Goal: Task Accomplishment & Management: Use online tool/utility

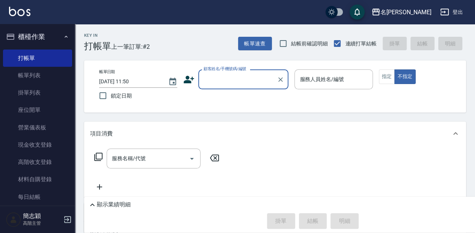
click at [234, 94] on div "帳單日期 [DATE] 11:50 鎖定日期 顧客姓名/手機號碼/編號 顧客姓名/手機號碼/編號 服務人員姓名/編號 服務人員姓名/編號 指定 不指定" at bounding box center [275, 86] width 364 height 34
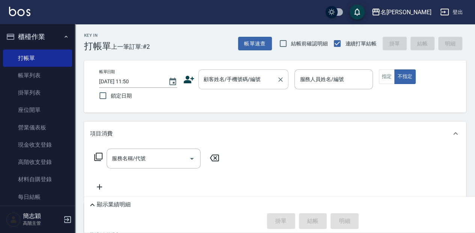
drag, startPoint x: 236, startPoint y: 87, endPoint x: 240, endPoint y: 88, distance: 4.2
click at [237, 87] on div "顧客姓名/手機號碼/編號" at bounding box center [243, 79] width 90 height 20
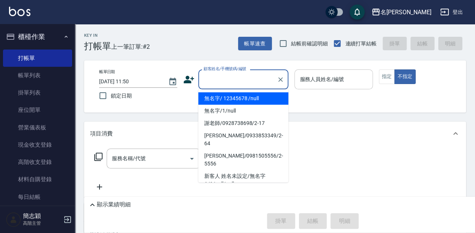
drag, startPoint x: 244, startPoint y: 99, endPoint x: 315, endPoint y: 86, distance: 72.6
click at [244, 99] on li "無名字/ 12345678 /null" at bounding box center [243, 98] width 90 height 12
click at [315, 86] on div "服務人員姓名/編號" at bounding box center [333, 79] width 78 height 20
type input "無名字/ 12345678 /null"
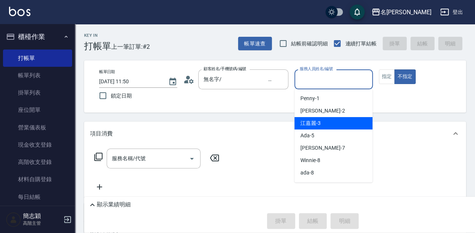
click at [316, 124] on span "[PERSON_NAME]-3" at bounding box center [310, 123] width 20 height 8
type input "[PERSON_NAME]-3"
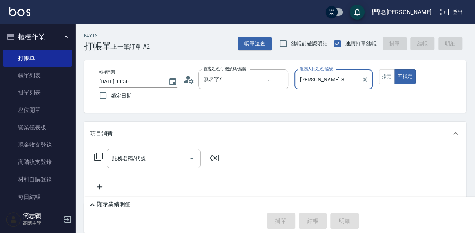
click at [381, 82] on button "指定" at bounding box center [387, 76] width 16 height 15
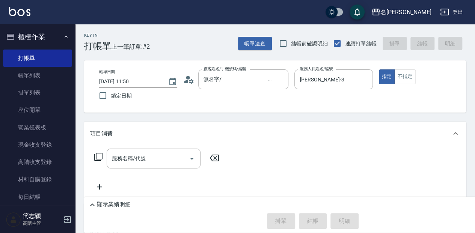
drag, startPoint x: 179, startPoint y: 171, endPoint x: 170, endPoint y: 164, distance: 11.6
click at [179, 171] on div "服務名稱/代號 服務名稱/代號" at bounding box center [157, 170] width 134 height 43
click at [167, 162] on input "服務名稱/代號" at bounding box center [148, 158] width 76 height 13
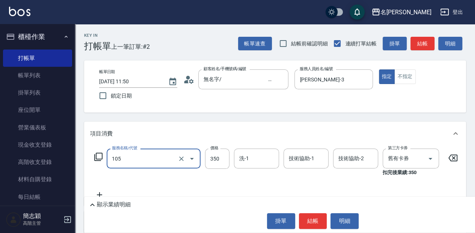
type input "新草本單次(105)"
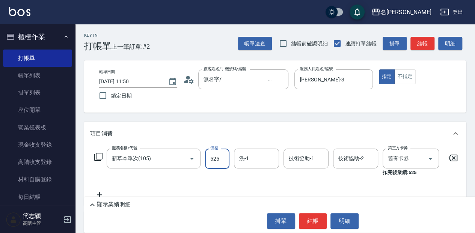
type input "525"
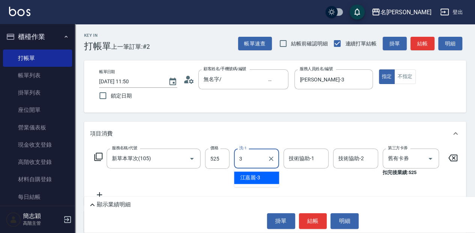
type input "[PERSON_NAME]-3"
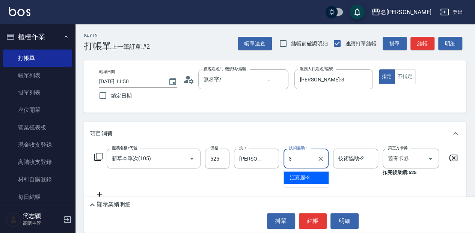
type input "[PERSON_NAME]-3"
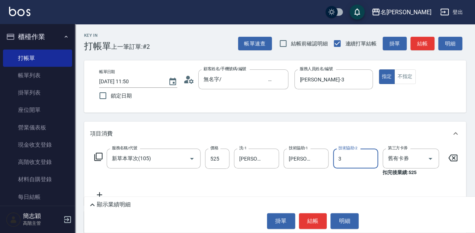
type input "[PERSON_NAME]-3"
click at [317, 222] on button "結帳" at bounding box center [313, 221] width 28 height 16
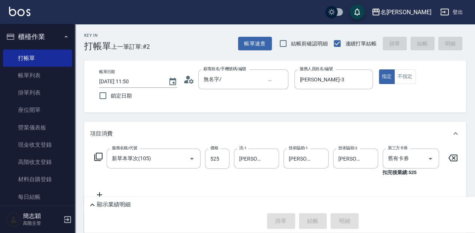
type input "[DATE] 13:01"
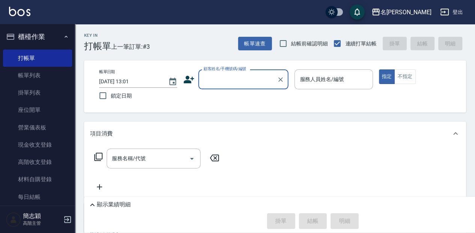
click at [245, 80] on input "顧客姓名/手機號碼/編號" at bounding box center [238, 79] width 72 height 13
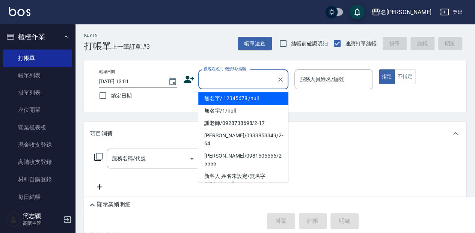
click at [245, 98] on li "無名字/ 12345678 /null" at bounding box center [243, 98] width 90 height 12
type input "無名字/ 12345678 /null"
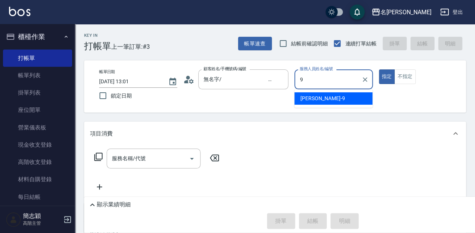
type input "[PERSON_NAME]-9"
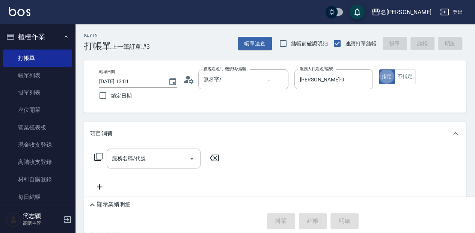
type button "true"
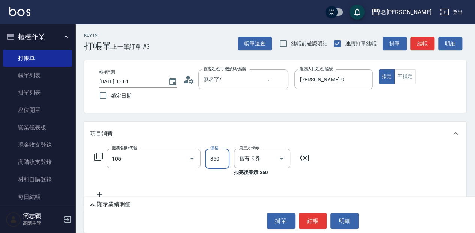
type input "新草本單次(105)"
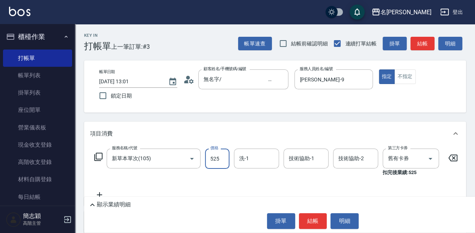
type input "525"
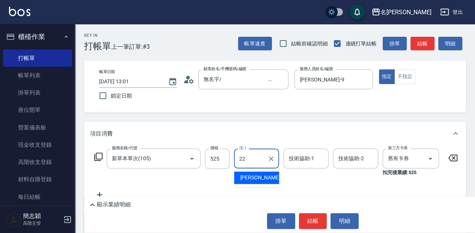
type input "品潔-22"
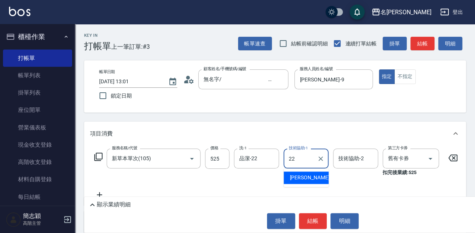
type input "品潔-22"
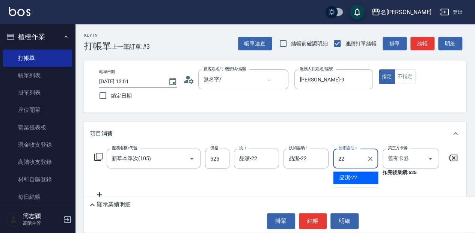
type input "品潔-22"
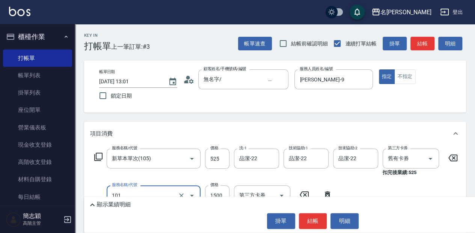
type input "草本頭皮(101)"
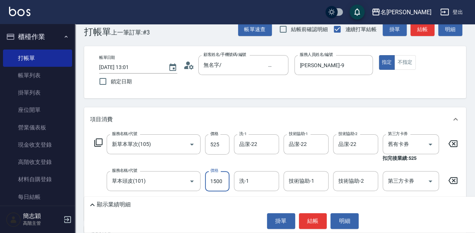
scroll to position [50, 0]
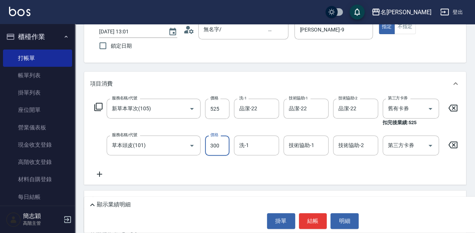
type input "300"
drag, startPoint x: 324, startPoint y: 222, endPoint x: 314, endPoint y: 226, distance: 10.6
click at [327, 222] on button "結帳" at bounding box center [313, 221] width 28 height 16
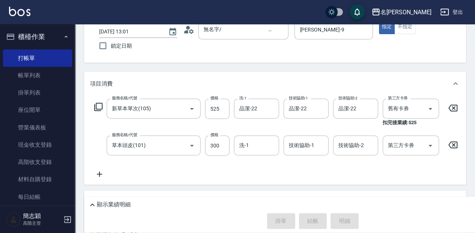
type input "[DATE] 13:46"
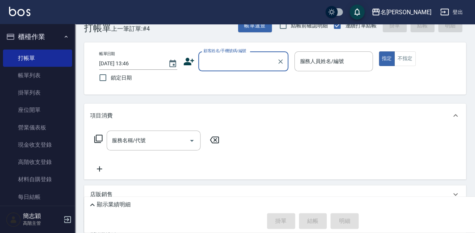
scroll to position [25, 0]
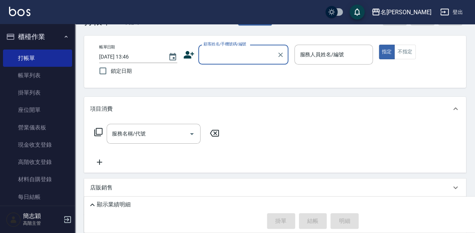
click at [225, 62] on div "顧客姓名/手機號碼/編號" at bounding box center [243, 55] width 90 height 20
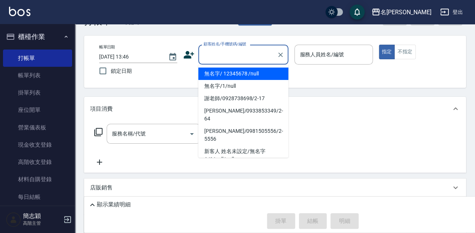
drag, startPoint x: 227, startPoint y: 72, endPoint x: 210, endPoint y: 79, distance: 17.8
click at [229, 72] on li "無名字/ 12345678 /null" at bounding box center [243, 74] width 90 height 12
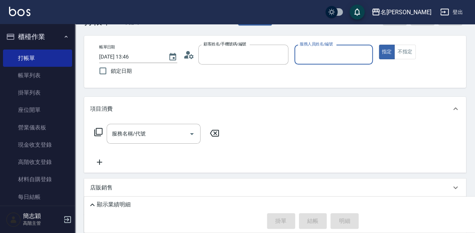
type input "無名字/ 12345678 /null"
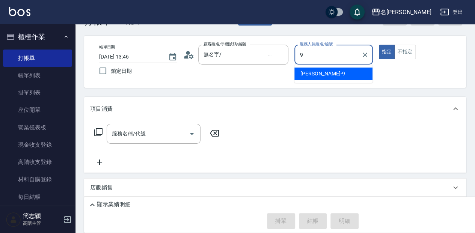
type input "[PERSON_NAME]-9"
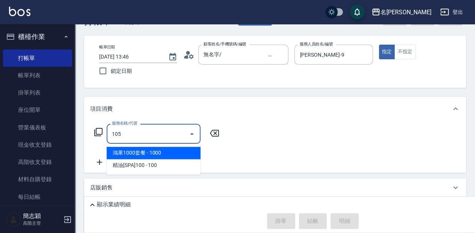
type input "新草本單次(105)"
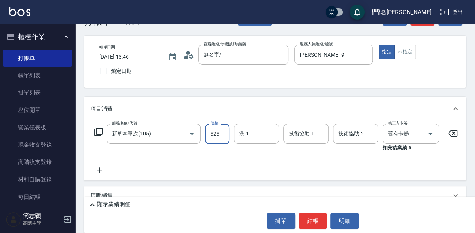
type input "525"
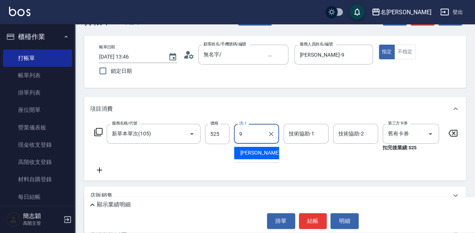
type input "[PERSON_NAME]-9"
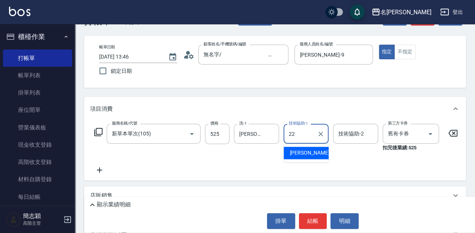
type input "品潔-22"
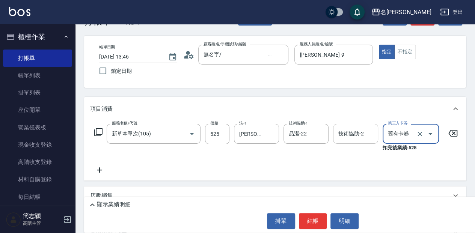
click at [352, 136] on input "技術協助-2" at bounding box center [355, 133] width 38 height 13
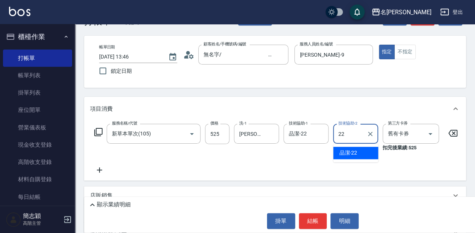
type input "品潔-22"
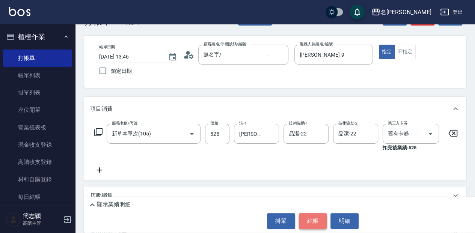
drag, startPoint x: 306, startPoint y: 222, endPoint x: 310, endPoint y: 218, distance: 5.6
click at [309, 221] on button "結帳" at bounding box center [313, 221] width 28 height 16
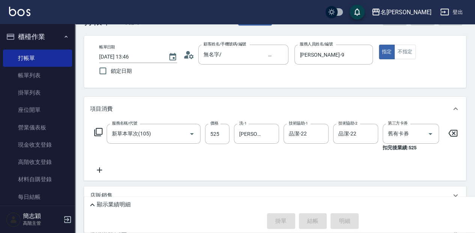
type input "[DATE] 13:47"
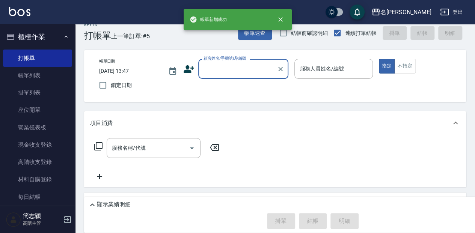
scroll to position [0, 0]
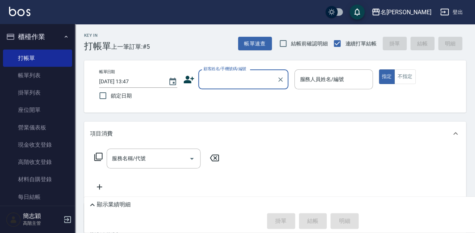
click at [248, 83] on input "顧客姓名/手機號碼/編號" at bounding box center [238, 79] width 72 height 13
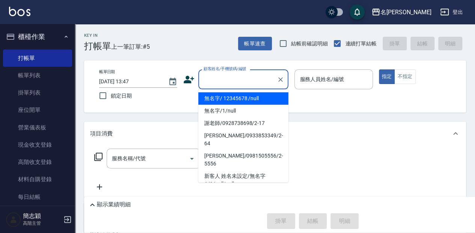
click at [252, 98] on li "無名字/ 12345678 /null" at bounding box center [243, 98] width 90 height 12
type input "無名字/ 12345678 /null"
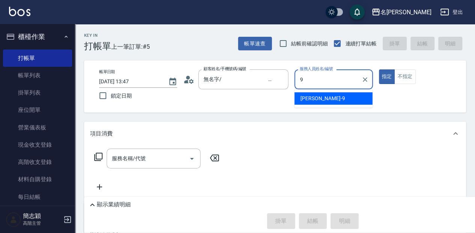
type input "[PERSON_NAME]-9"
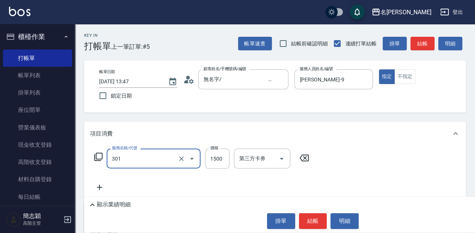
type input "燙髮(1500](301)"
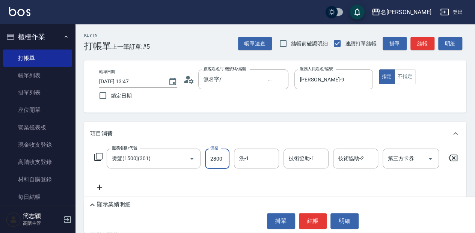
type input "2800"
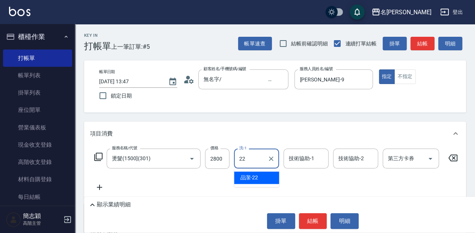
type input "品潔-22"
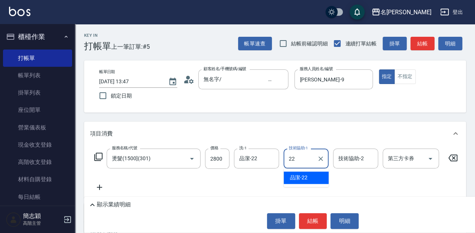
type input "品潔-22"
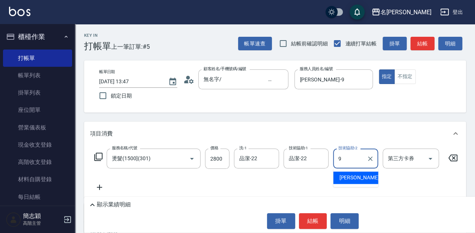
type input "[PERSON_NAME]-9"
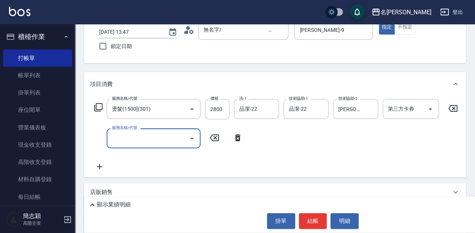
scroll to position [50, 0]
type input "護髮(300up)(603)"
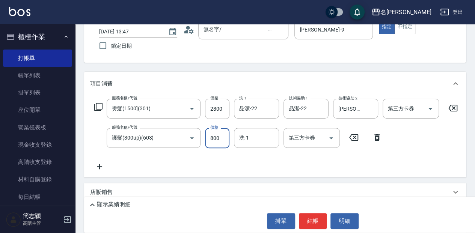
type input "800"
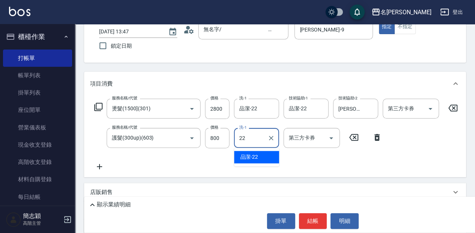
type input "品潔-22"
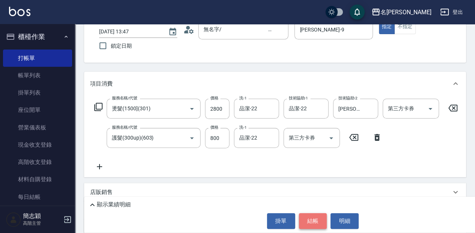
drag, startPoint x: 310, startPoint y: 225, endPoint x: 315, endPoint y: 222, distance: 5.1
click at [315, 222] on button "結帳" at bounding box center [313, 221] width 28 height 16
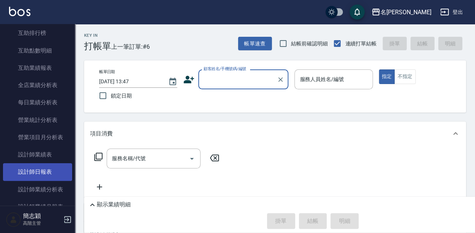
scroll to position [400, 0]
click at [39, 173] on link "設計師日報表" at bounding box center [37, 171] width 69 height 17
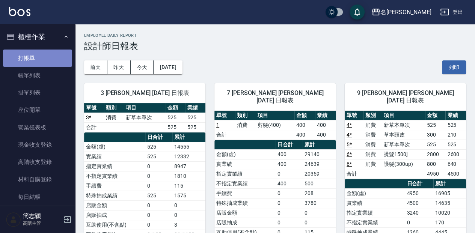
click at [52, 59] on link "打帳單" at bounding box center [37, 58] width 69 height 17
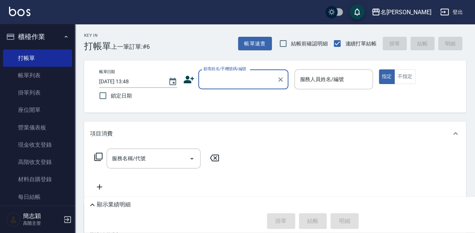
click at [224, 79] on input "顧客姓名/手機號碼/編號" at bounding box center [238, 79] width 72 height 13
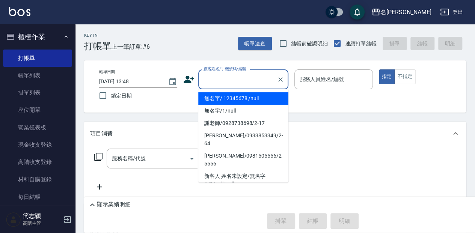
click at [273, 96] on li "無名字/ 12345678 /null" at bounding box center [243, 98] width 90 height 12
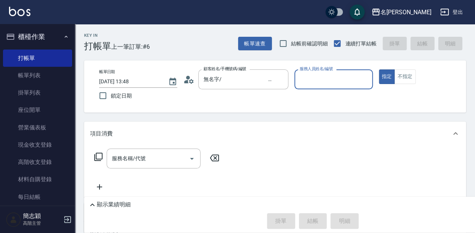
type input "無名字/ 12345678 /null"
click at [306, 82] on input "服務人員姓名/編號" at bounding box center [333, 79] width 71 height 13
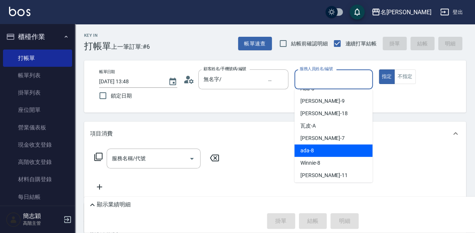
scroll to position [50, 0]
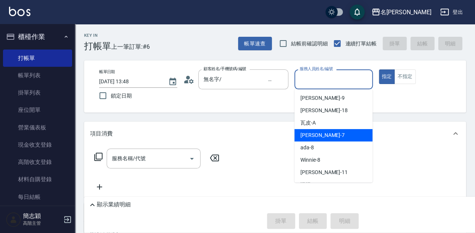
click at [323, 134] on div "[PERSON_NAME] -7" at bounding box center [333, 135] width 78 height 12
type input "[PERSON_NAME]-7"
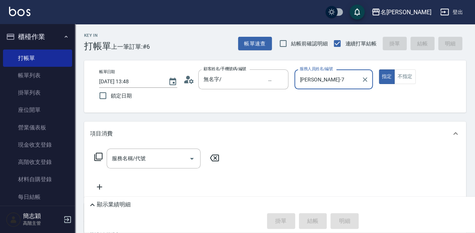
click at [130, 157] on div "服務名稱/代號 服務名稱/代號" at bounding box center [154, 159] width 94 height 20
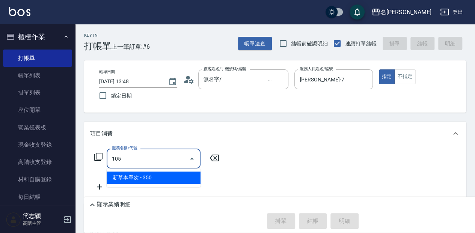
type input "新草本單次(105)"
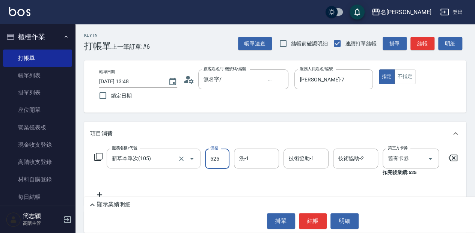
type input "525"
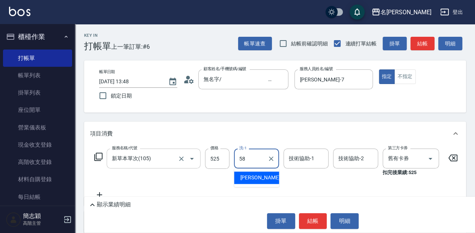
type input "[PERSON_NAME]-58"
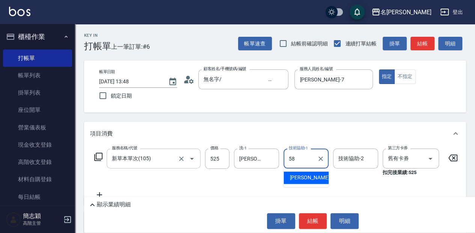
type input "[PERSON_NAME]-58"
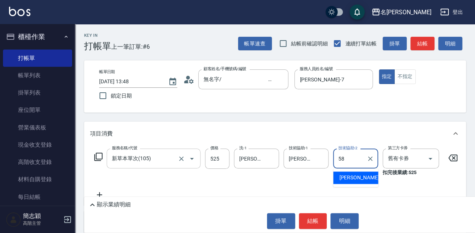
type input "[PERSON_NAME]-58"
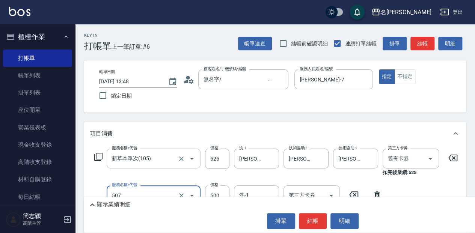
type input "補染(507)"
type input "1000"
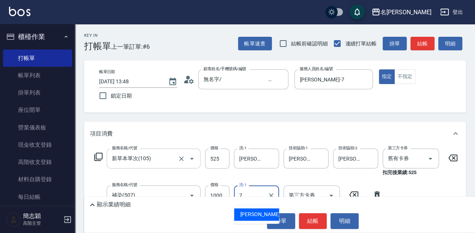
type input "[PERSON_NAME]-7"
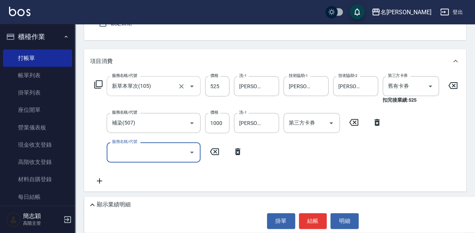
scroll to position [75, 0]
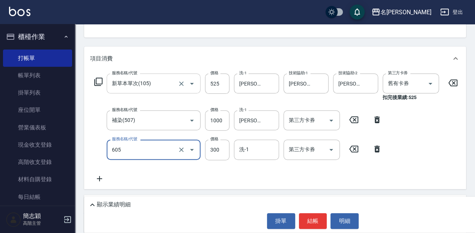
type input "燙前護(300)(605)"
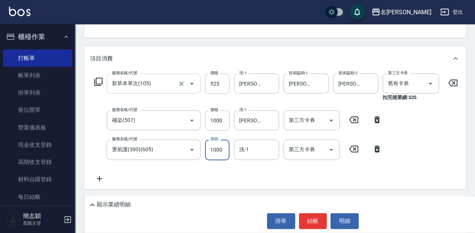
type input "1000"
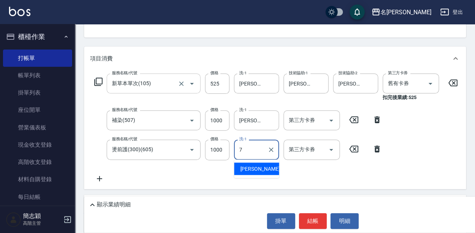
type input "[PERSON_NAME]-7"
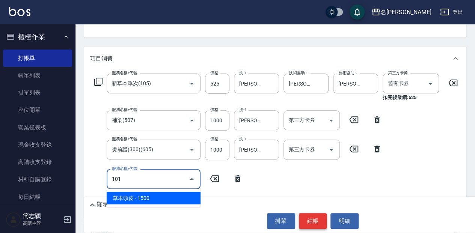
type input "草本頭皮(101)"
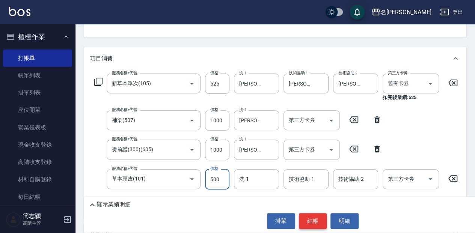
type input "500"
click at [313, 223] on button "結帳" at bounding box center [313, 221] width 28 height 16
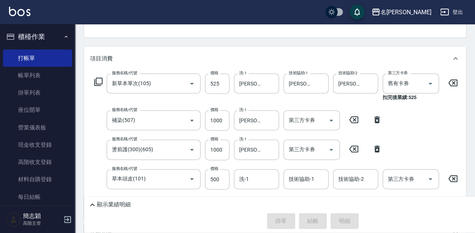
type input "[DATE] 14:46"
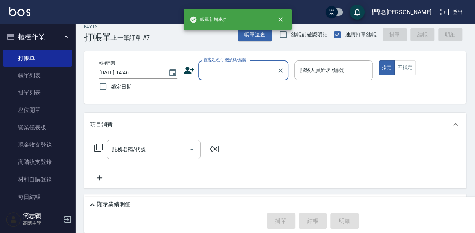
scroll to position [0, 0]
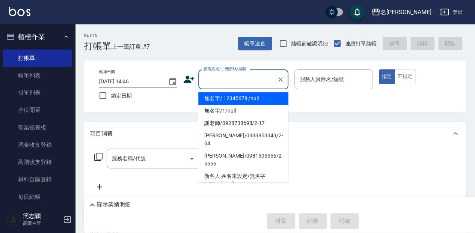
click at [247, 79] on input "顧客姓名/手機號碼/編號" at bounding box center [238, 79] width 72 height 13
click at [255, 99] on li "無名字/ 12345678 /null" at bounding box center [243, 98] width 90 height 12
type input "無名字/ 12345678 /null"
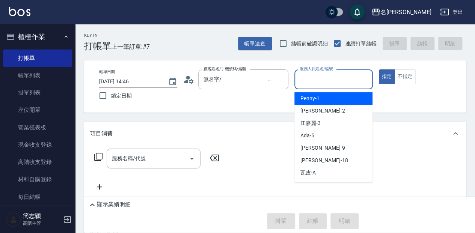
click at [356, 79] on input "服務人員姓名/編號" at bounding box center [333, 79] width 71 height 13
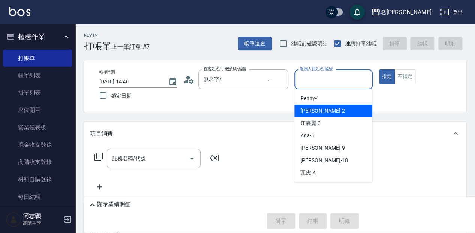
click at [333, 110] on div "[PERSON_NAME] -2" at bounding box center [333, 111] width 78 height 12
type input "[PERSON_NAME]-2"
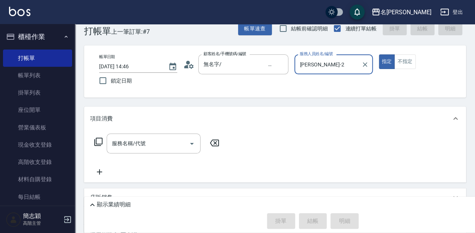
scroll to position [25, 0]
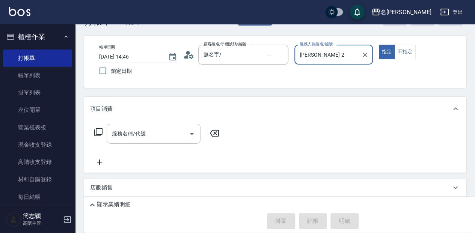
click at [160, 134] on input "服務名稱/代號" at bounding box center [148, 133] width 76 height 13
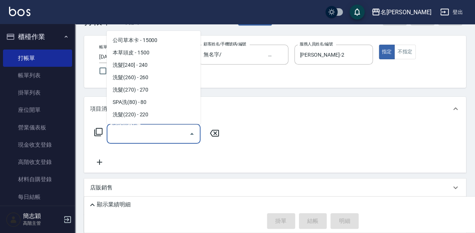
scroll to position [100, 0]
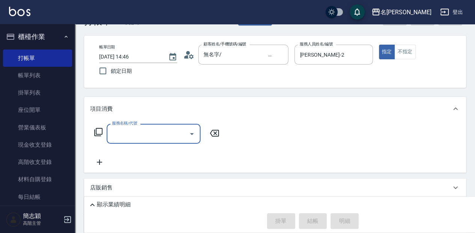
click at [161, 135] on input "服務名稱/代號" at bounding box center [148, 133] width 76 height 13
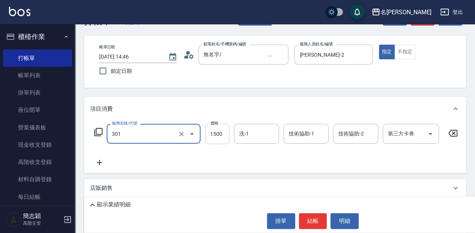
type input "燙髮(1500](301)"
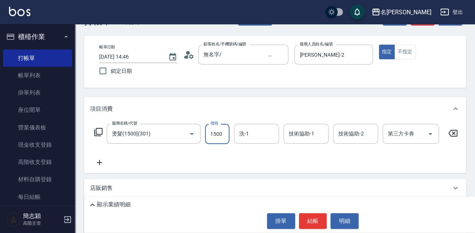
click at [222, 132] on input "1500" at bounding box center [217, 134] width 24 height 20
type input "2000"
click at [260, 134] on input "洗-1" at bounding box center [256, 133] width 38 height 13
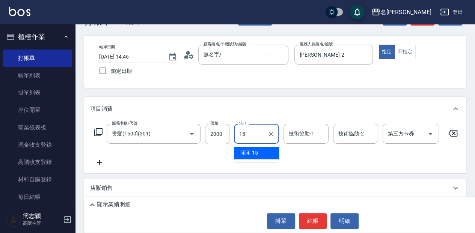
click at [267, 151] on div "涵涵 -15" at bounding box center [256, 153] width 45 height 12
type input "涵涵-15"
click at [303, 131] on input "技術協助-1" at bounding box center [306, 133] width 38 height 13
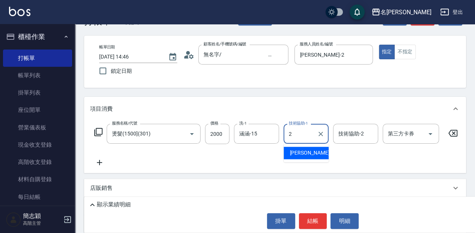
drag, startPoint x: 316, startPoint y: 155, endPoint x: 329, endPoint y: 147, distance: 15.3
click at [316, 154] on div "[PERSON_NAME] -2" at bounding box center [305, 153] width 45 height 12
type input "[PERSON_NAME]-2"
click at [349, 134] on input "技術協助-2" at bounding box center [355, 133] width 38 height 13
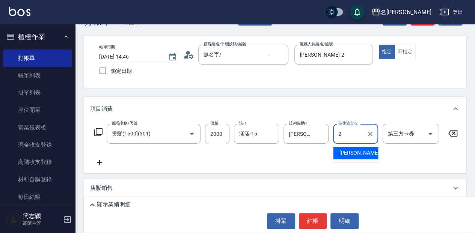
click at [360, 152] on div "[PERSON_NAME] -2" at bounding box center [355, 153] width 45 height 12
type input "[PERSON_NAME]-2"
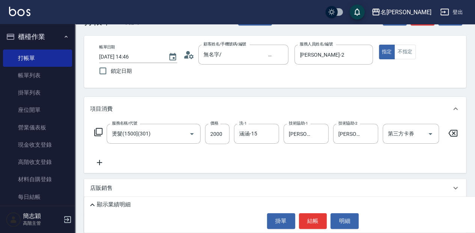
click at [101, 164] on icon at bounding box center [99, 162] width 19 height 9
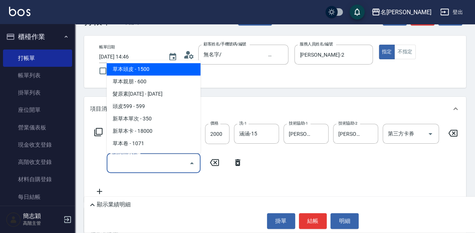
click at [158, 161] on input "服務名稱/代號" at bounding box center [148, 163] width 76 height 13
click at [216, 163] on icon at bounding box center [214, 162] width 9 height 7
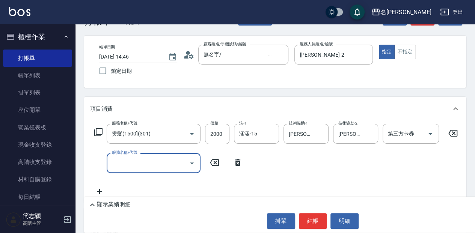
click at [214, 161] on icon at bounding box center [214, 162] width 9 height 7
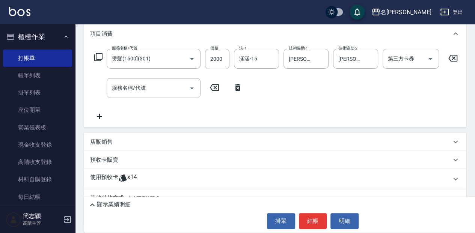
click at [110, 145] on p "店販銷售" at bounding box center [101, 142] width 23 height 8
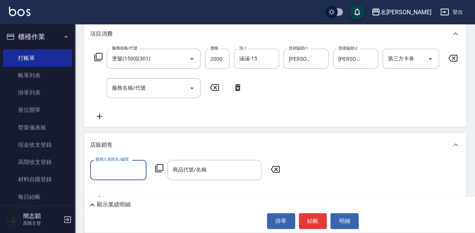
scroll to position [0, 0]
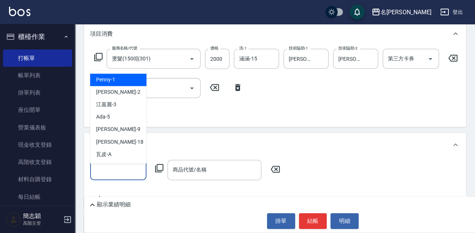
click at [118, 169] on input "服務人員姓名/編號" at bounding box center [118, 169] width 50 height 13
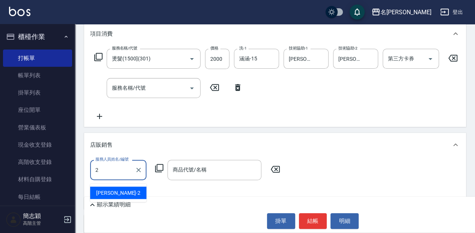
click at [123, 193] on div "[PERSON_NAME] -2" at bounding box center [118, 193] width 56 height 12
type input "[PERSON_NAME]-2"
click at [232, 176] on input "商品代號/名稱" at bounding box center [214, 169] width 87 height 13
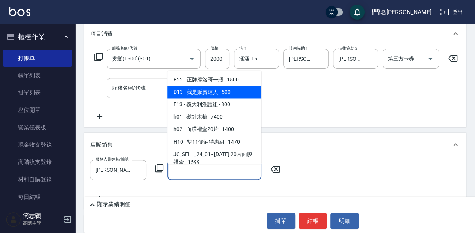
click at [235, 91] on span "D13 - 我是販賣達人 - 500" at bounding box center [214, 92] width 94 height 12
type input "我是販賣達人"
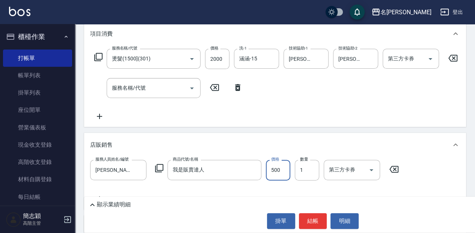
click at [279, 170] on input "500" at bounding box center [278, 170] width 24 height 20
type input "1440"
click at [309, 215] on button "結帳" at bounding box center [313, 221] width 28 height 16
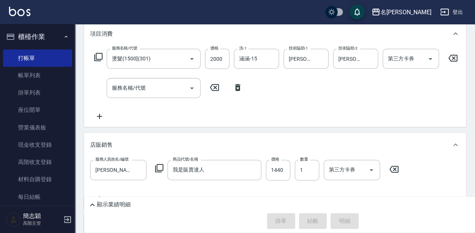
type input "[DATE] 14:49"
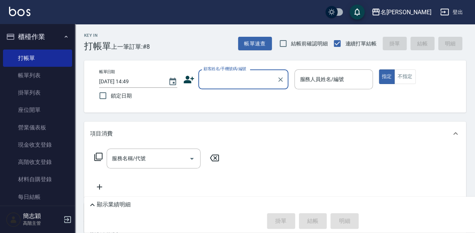
click at [231, 86] on div "顧客姓名/手機號碼/編號" at bounding box center [243, 79] width 90 height 20
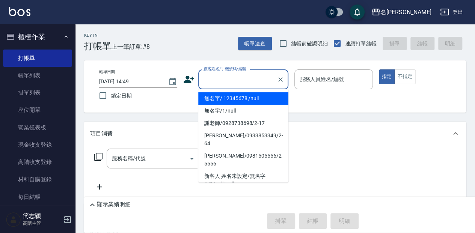
drag, startPoint x: 231, startPoint y: 100, endPoint x: 344, endPoint y: 90, distance: 113.4
click at [233, 100] on li "無名字/ 12345678 /null" at bounding box center [243, 98] width 90 height 12
type input "無名字/ 12345678 /null"
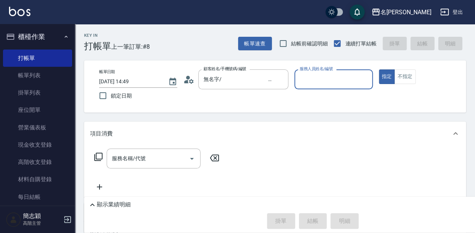
click at [330, 82] on input "服務人員姓名/編號" at bounding box center [333, 79] width 71 height 13
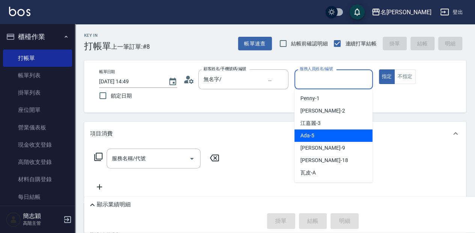
scroll to position [25, 0]
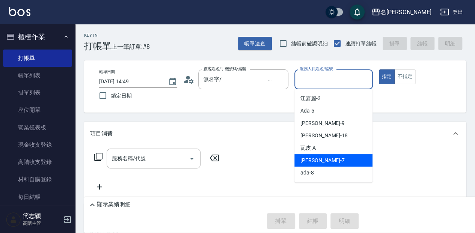
click at [330, 160] on div "[PERSON_NAME] -7" at bounding box center [333, 160] width 78 height 12
type input "[PERSON_NAME]-7"
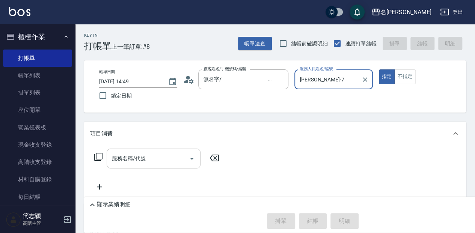
click at [164, 157] on input "服務名稱/代號" at bounding box center [148, 158] width 76 height 13
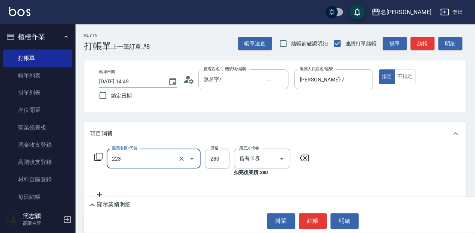
type input "洗髮卷280(223)"
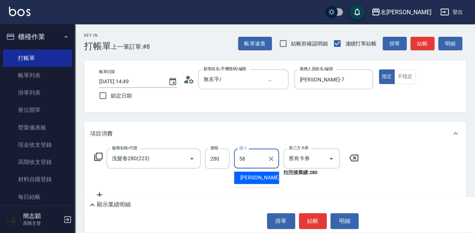
type input "[PERSON_NAME]-58"
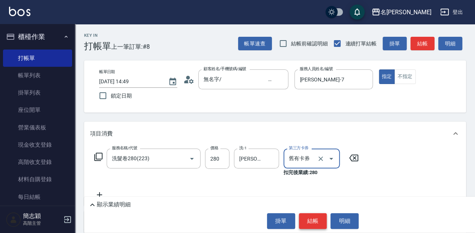
click at [309, 215] on button "結帳" at bounding box center [313, 221] width 28 height 16
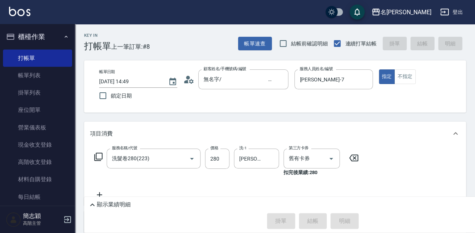
type input "[DATE] 15:29"
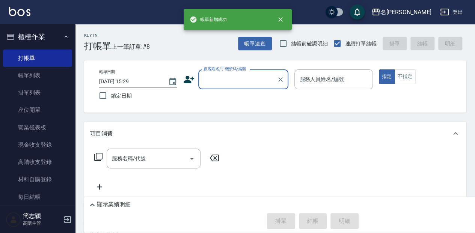
scroll to position [0, 0]
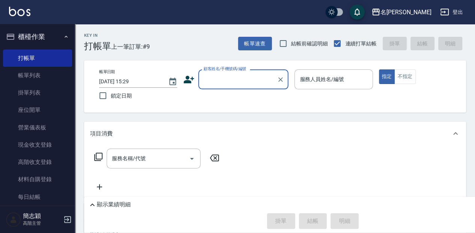
click at [222, 80] on input "顧客姓名/手機號碼/編號" at bounding box center [238, 79] width 72 height 13
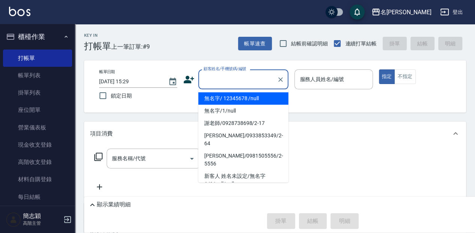
drag, startPoint x: 220, startPoint y: 96, endPoint x: 313, endPoint y: 75, distance: 95.3
click at [220, 96] on li "無名字/ 12345678 /null" at bounding box center [243, 98] width 90 height 12
type input "無名字/ 12345678 /null"
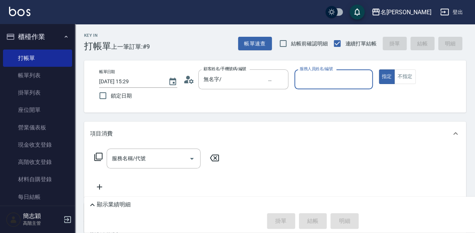
click at [322, 74] on input "服務人員姓名/編號" at bounding box center [333, 79] width 71 height 13
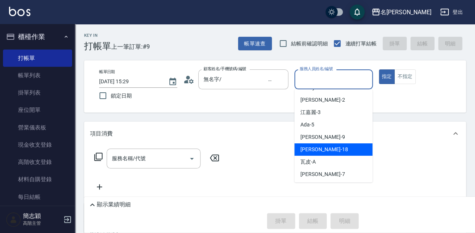
scroll to position [25, 0]
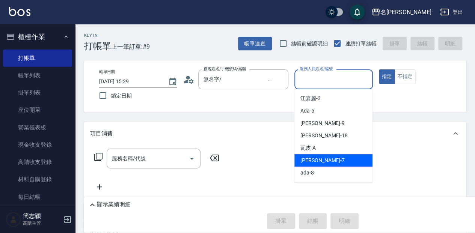
click at [330, 157] on div "[PERSON_NAME] -7" at bounding box center [333, 160] width 78 height 12
type input "[PERSON_NAME]-7"
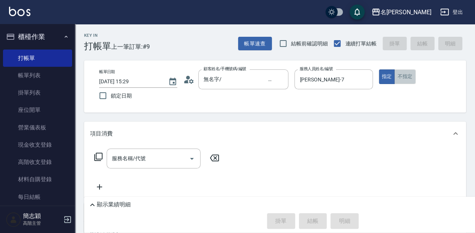
click at [401, 80] on button "不指定" at bounding box center [404, 76] width 21 height 15
drag, startPoint x: 145, startPoint y: 157, endPoint x: 152, endPoint y: 155, distance: 7.8
click at [145, 157] on div "服務名稱/代號 服務名稱/代號" at bounding box center [154, 159] width 94 height 20
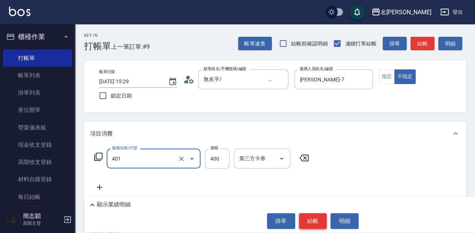
type input "剪髮(400)(401)"
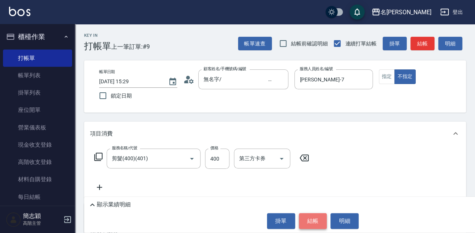
click at [325, 217] on button "結帳" at bounding box center [313, 221] width 28 height 16
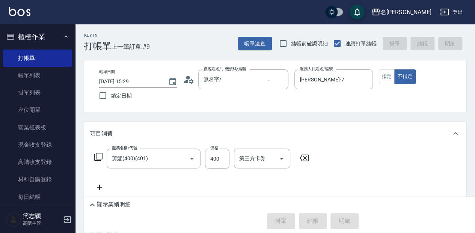
type input "[DATE] 15:30"
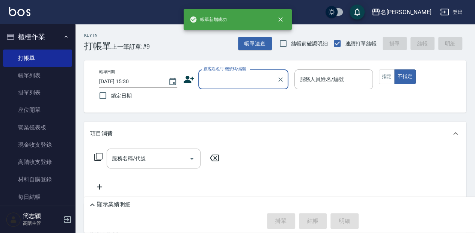
scroll to position [0, 0]
